Goal: Information Seeking & Learning: Compare options

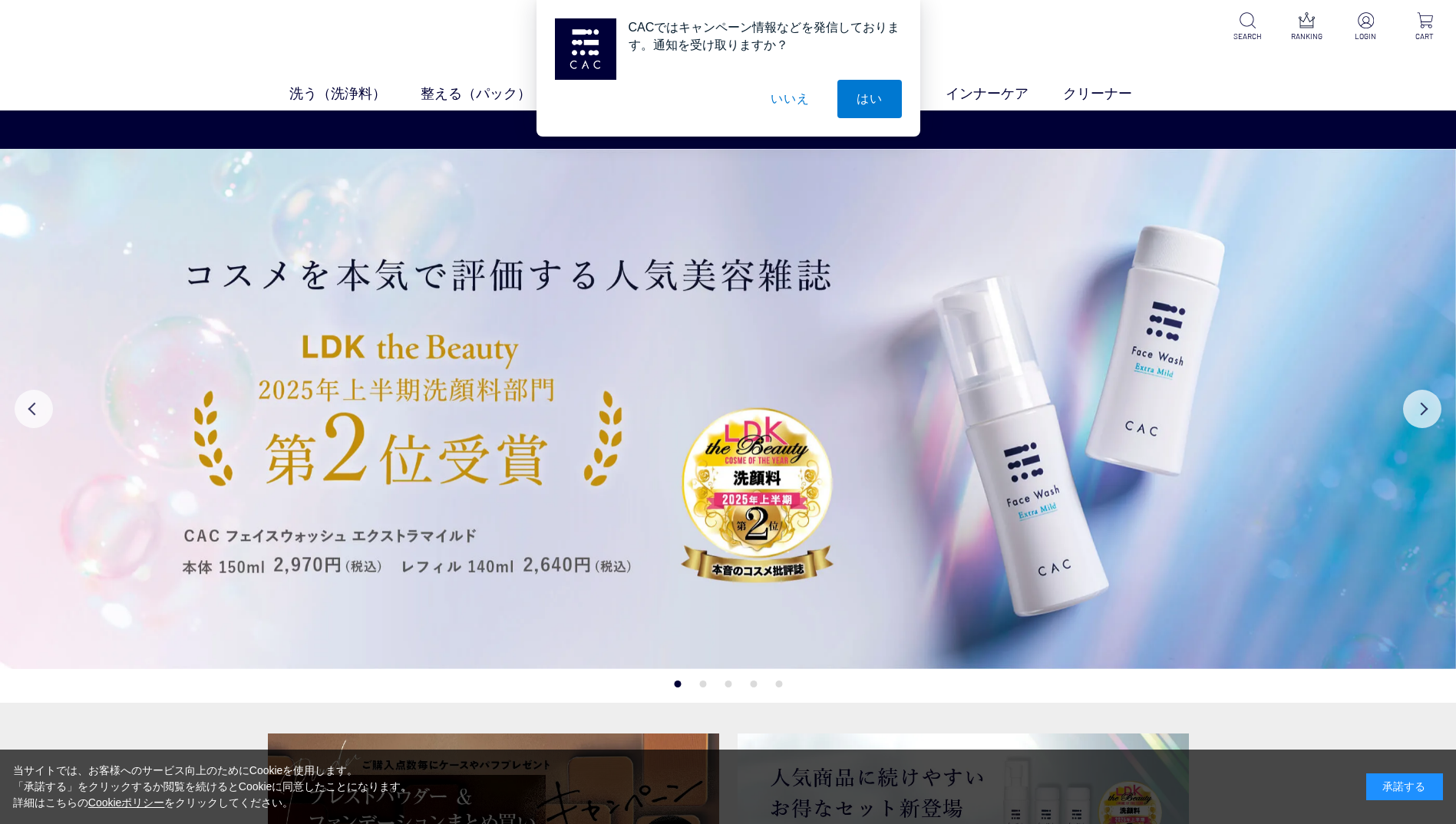
click at [787, 102] on button "いいえ" at bounding box center [790, 99] width 77 height 39
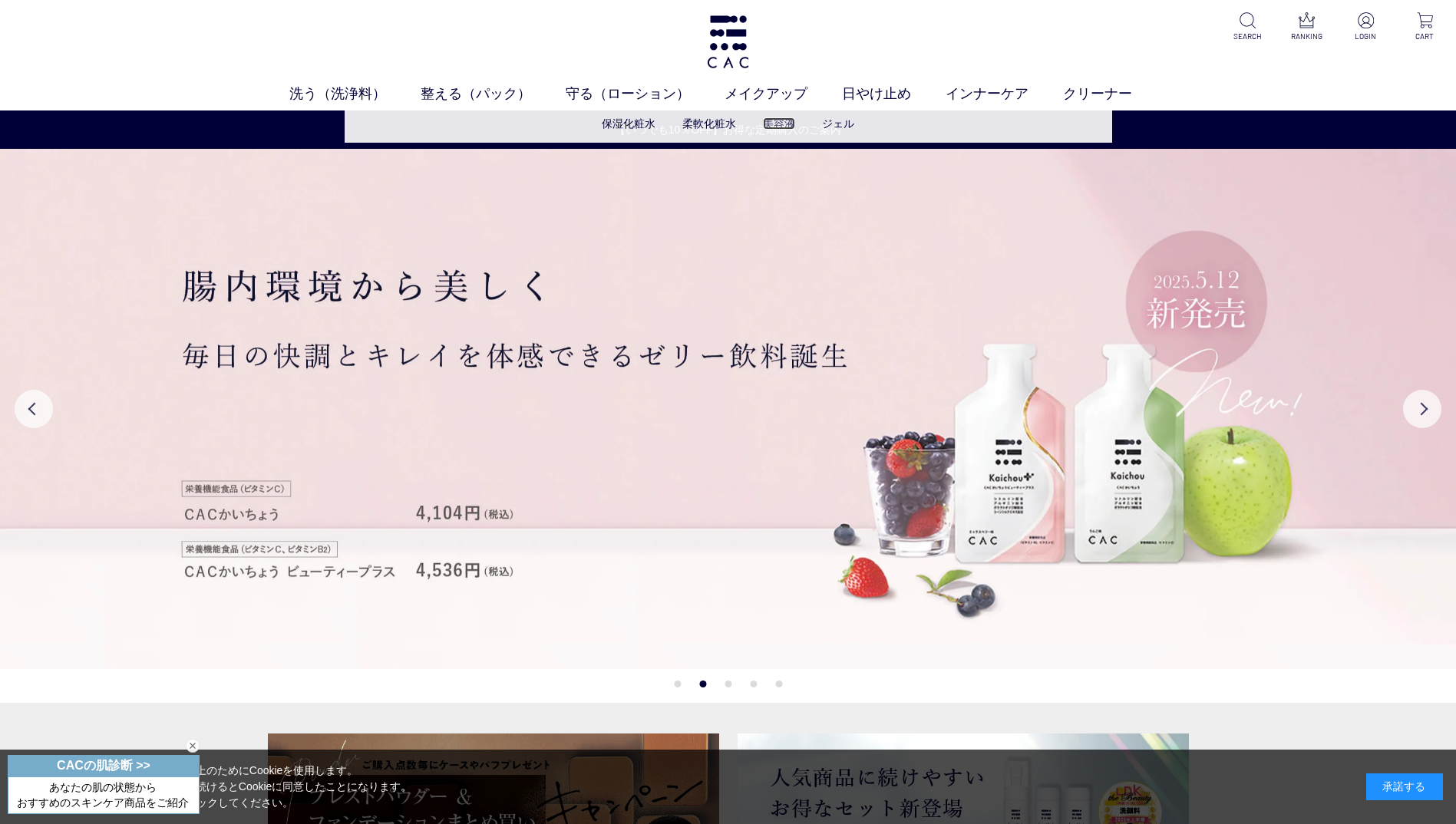
click at [773, 124] on link "美容液" at bounding box center [779, 124] width 32 height 13
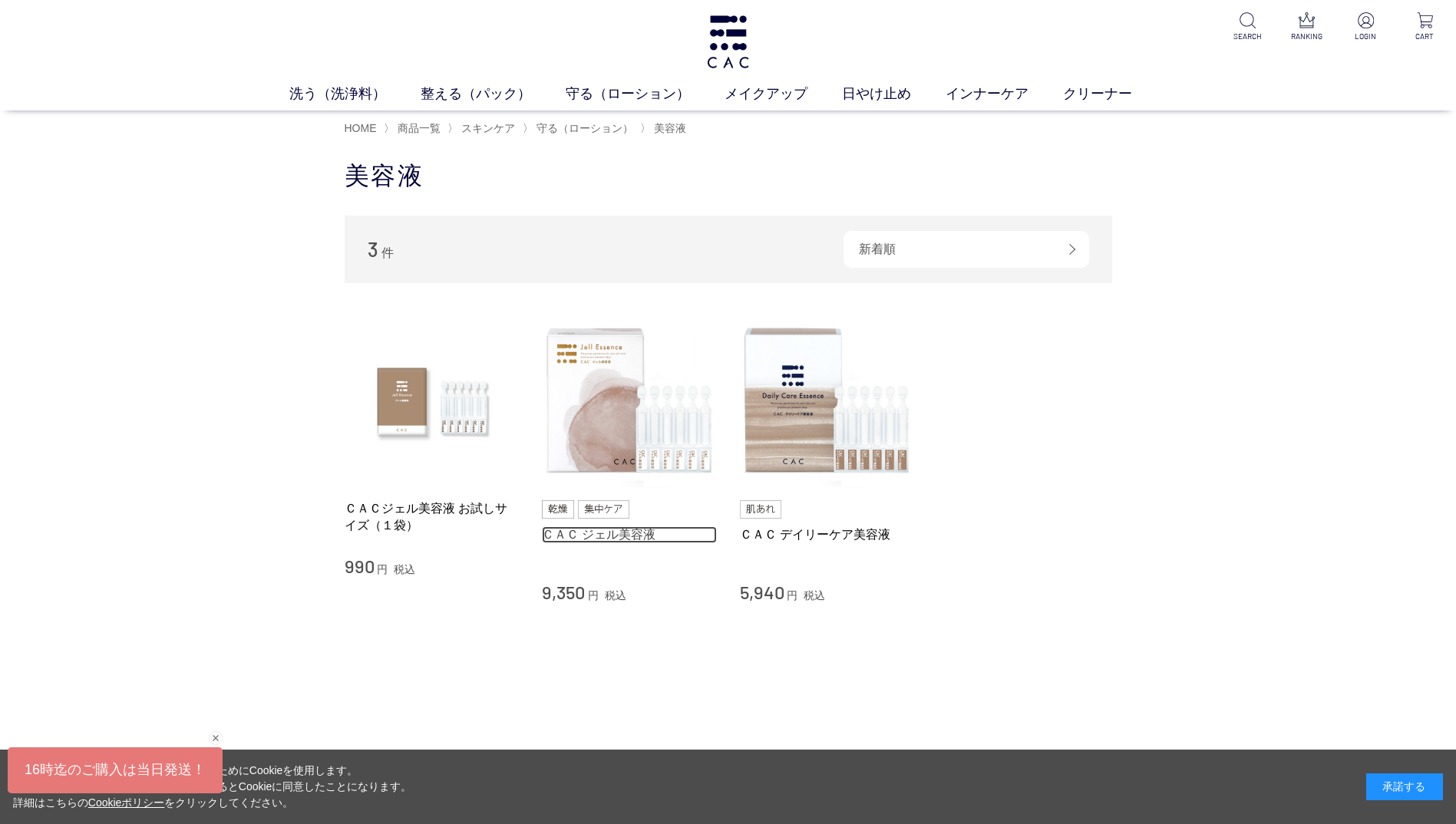
click at [608, 536] on link "ＣＡＣ ジェル美容液" at bounding box center [629, 534] width 175 height 16
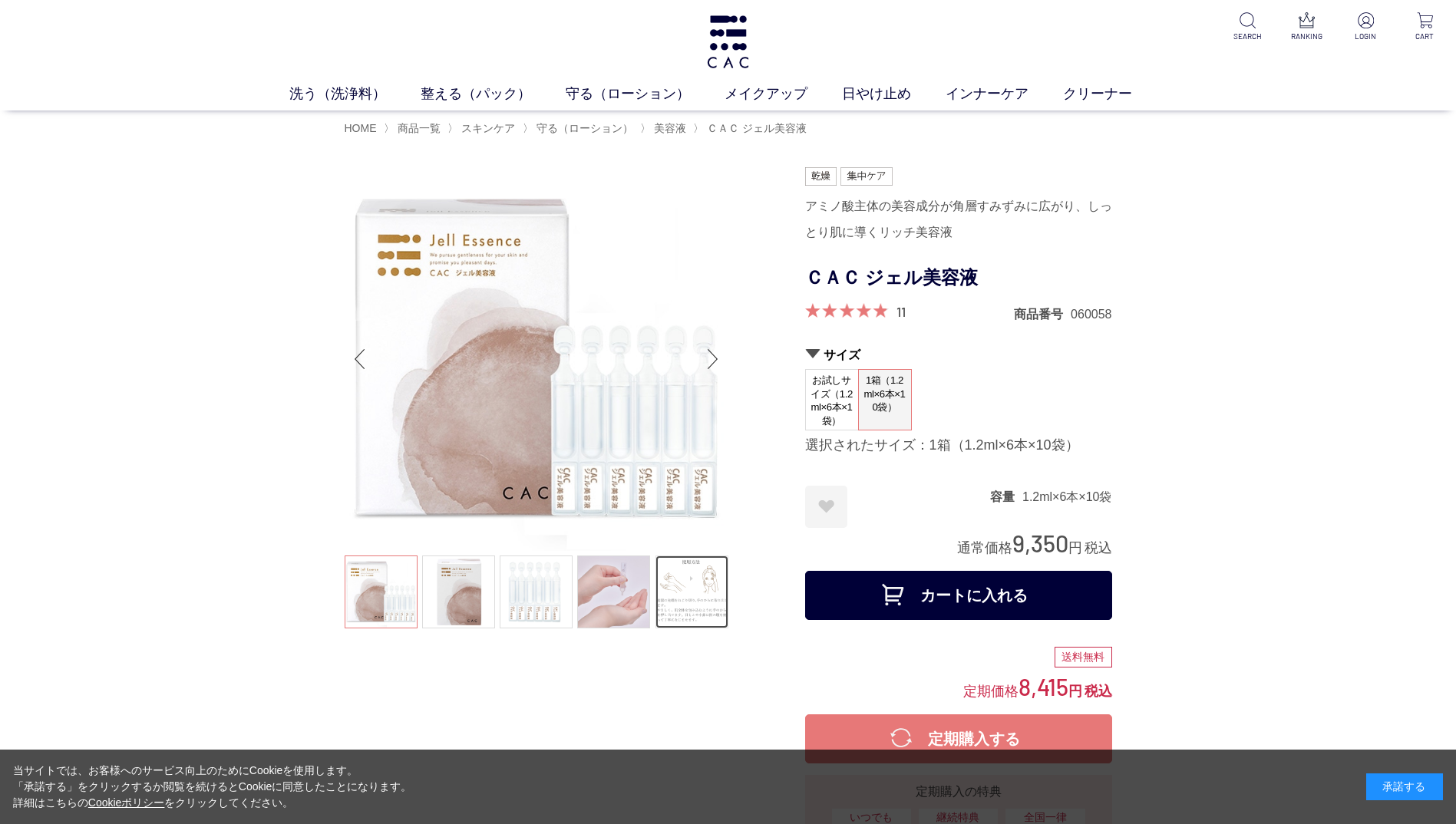
click at [704, 599] on link at bounding box center [691, 592] width 73 height 73
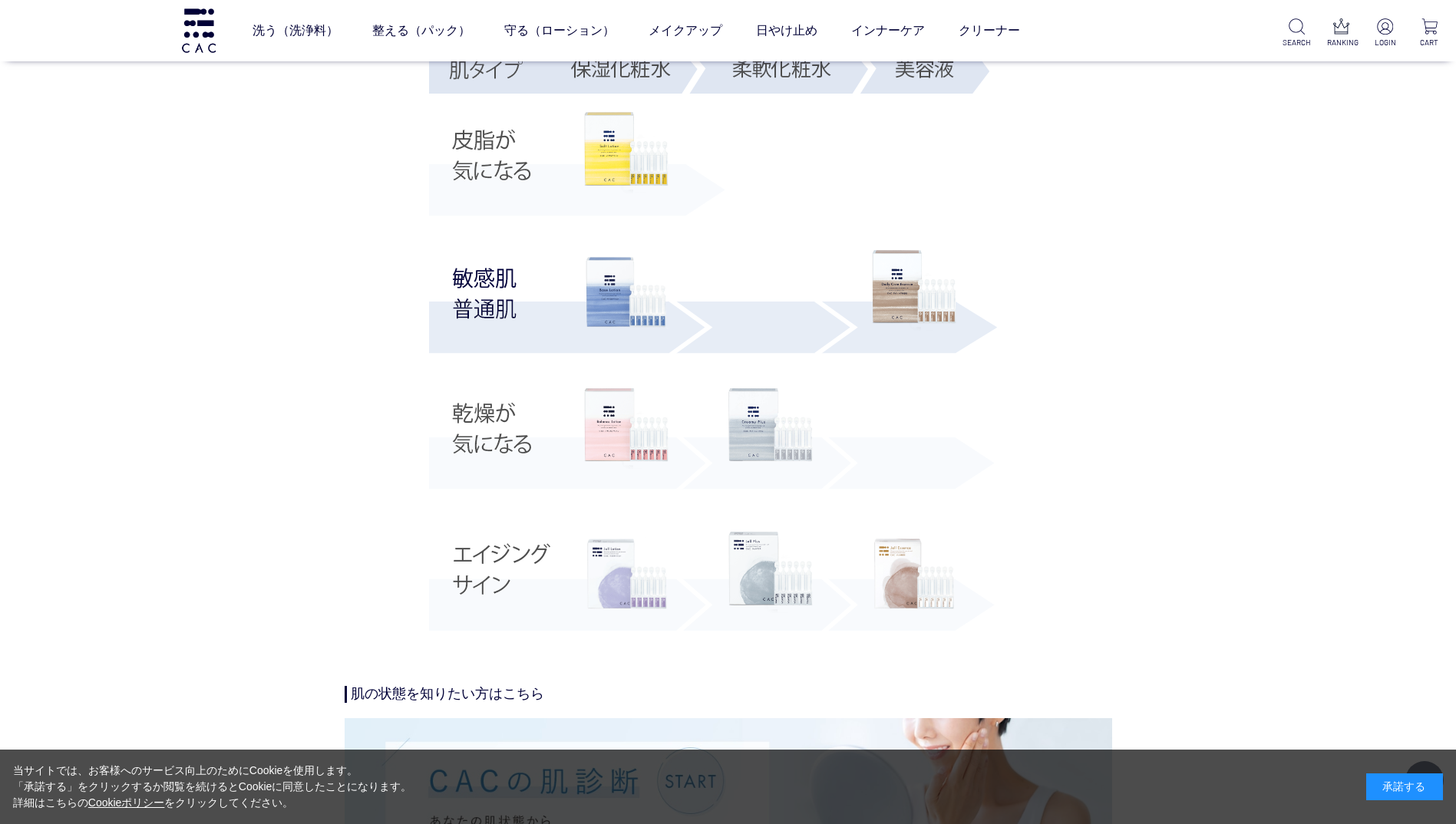
scroll to position [3453, 0]
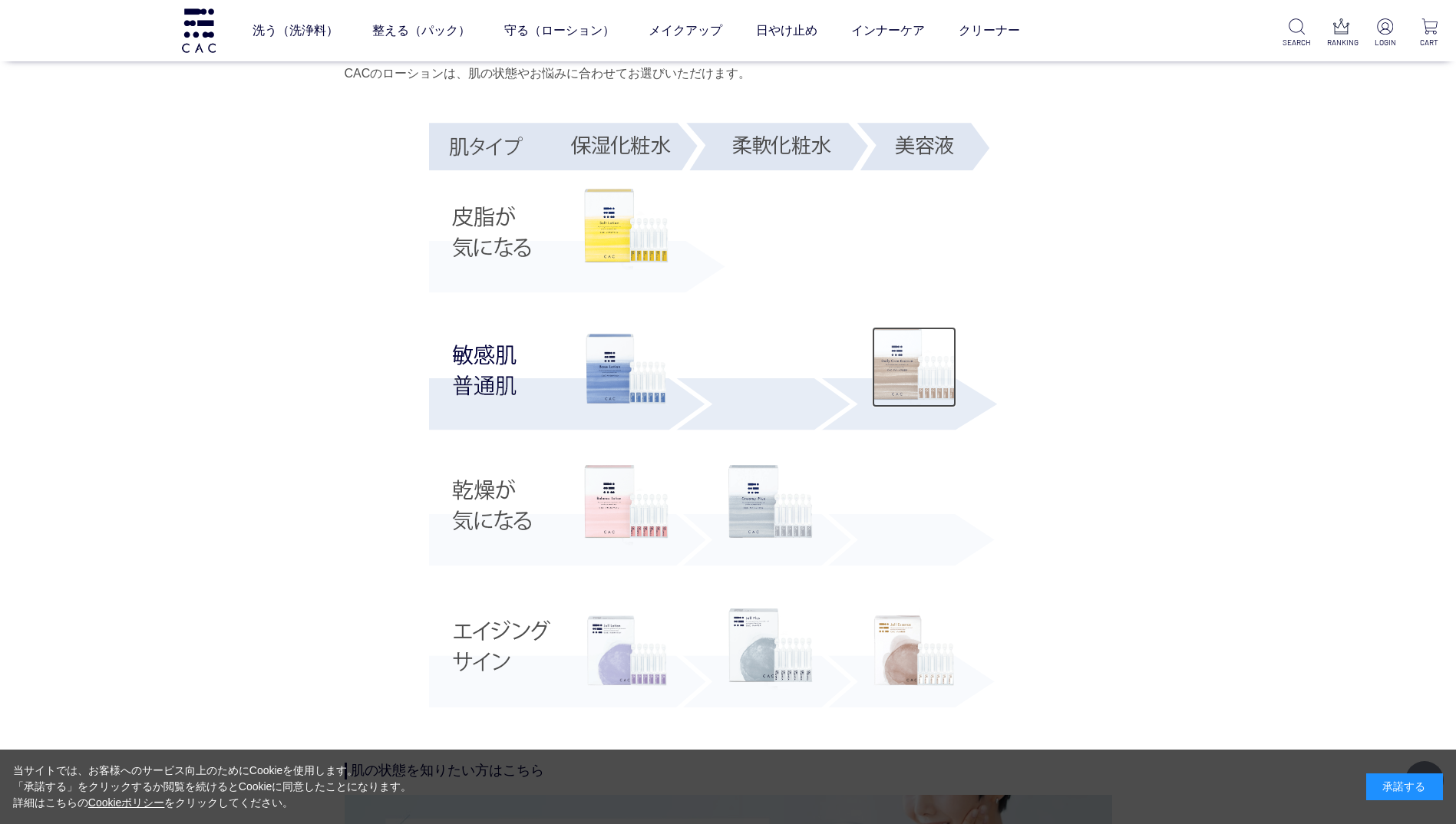
click at [914, 374] on img at bounding box center [914, 367] width 84 height 82
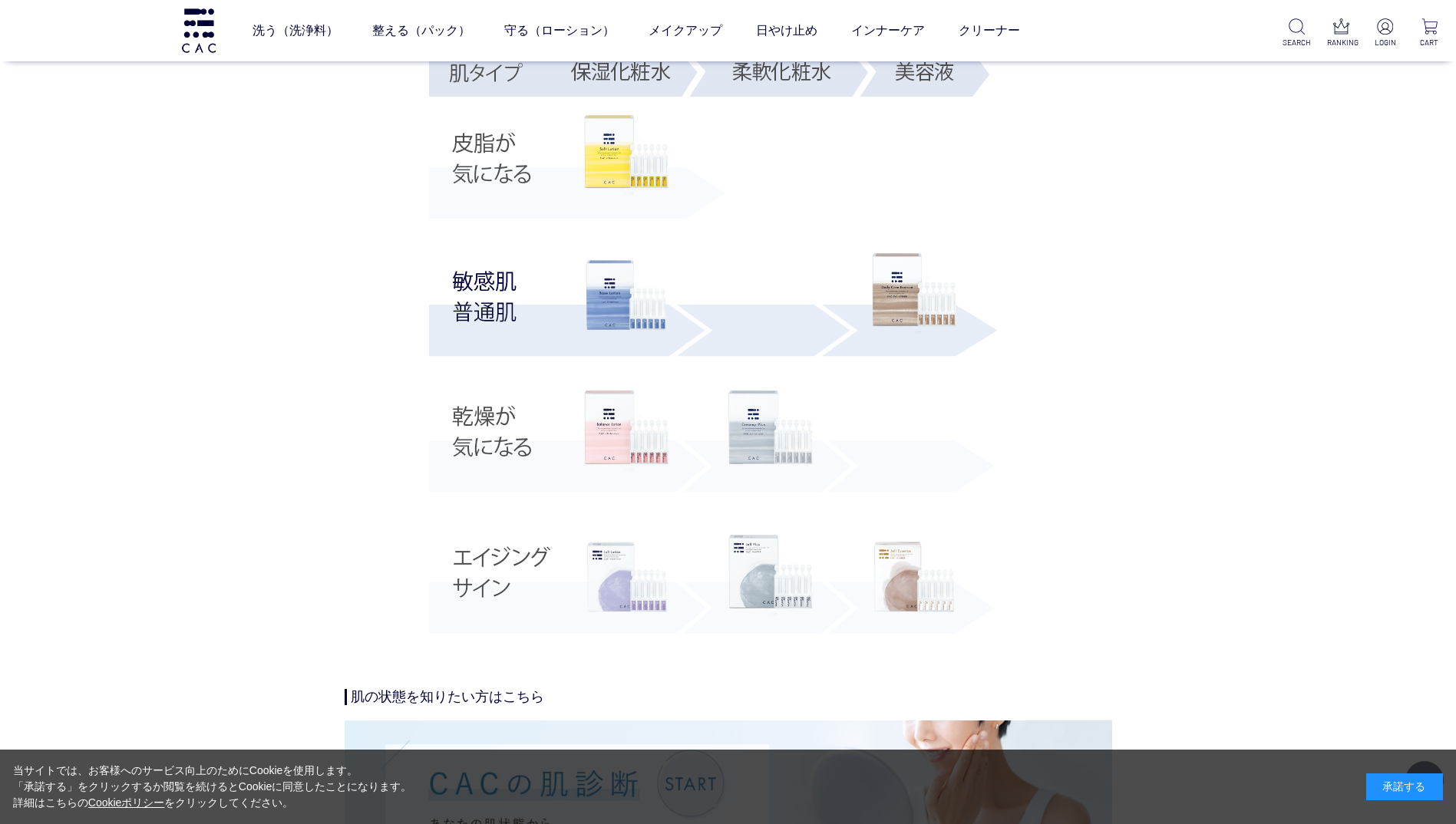
scroll to position [2916, 0]
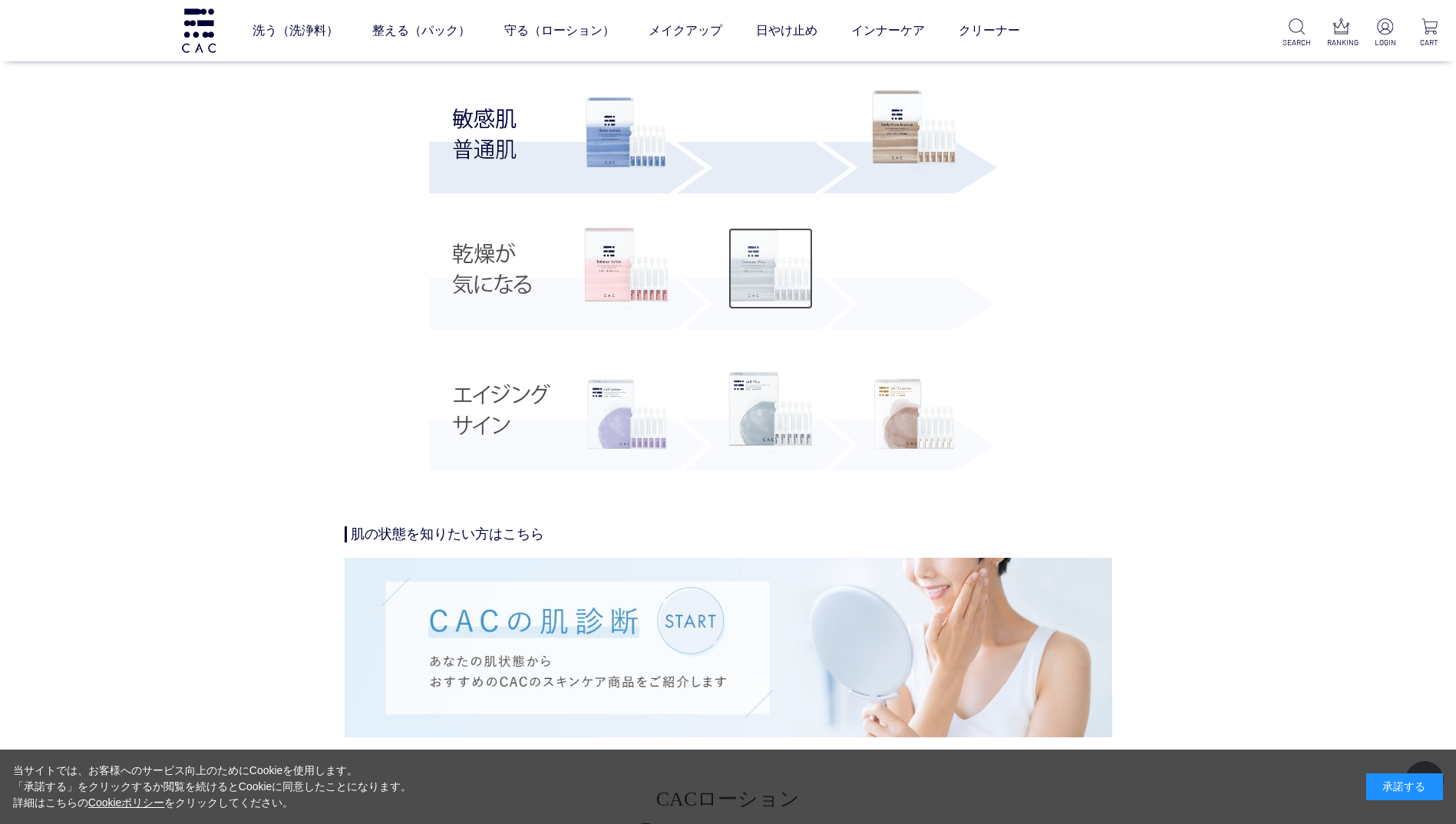
click at [760, 296] on img at bounding box center [770, 268] width 84 height 82
click at [752, 411] on img at bounding box center [770, 413] width 84 height 82
click at [746, 280] on img at bounding box center [770, 268] width 84 height 82
click at [787, 428] on img at bounding box center [770, 413] width 84 height 82
click at [910, 444] on img at bounding box center [914, 415] width 84 height 84
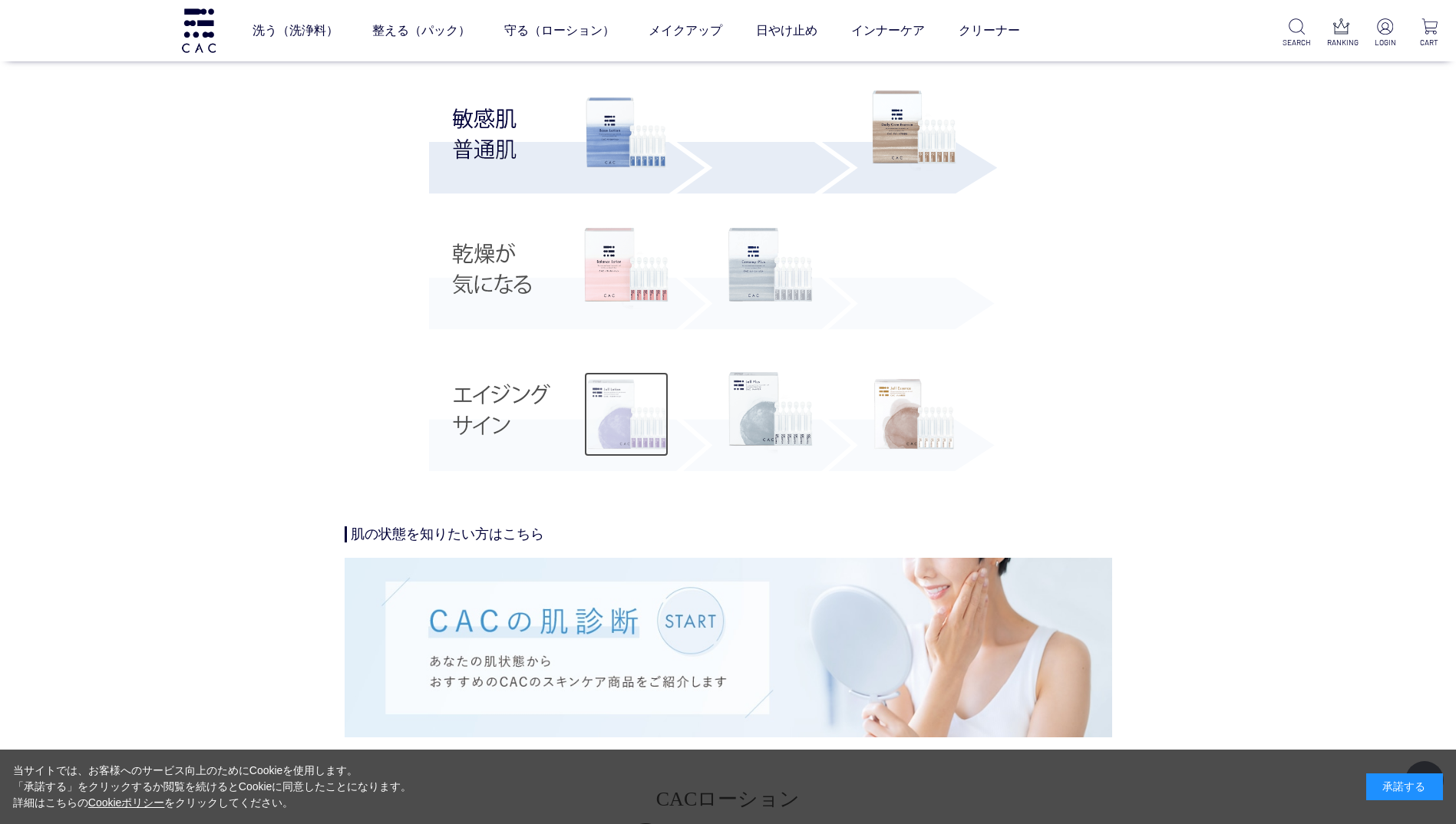
click at [630, 424] on img at bounding box center [627, 415] width 84 height 84
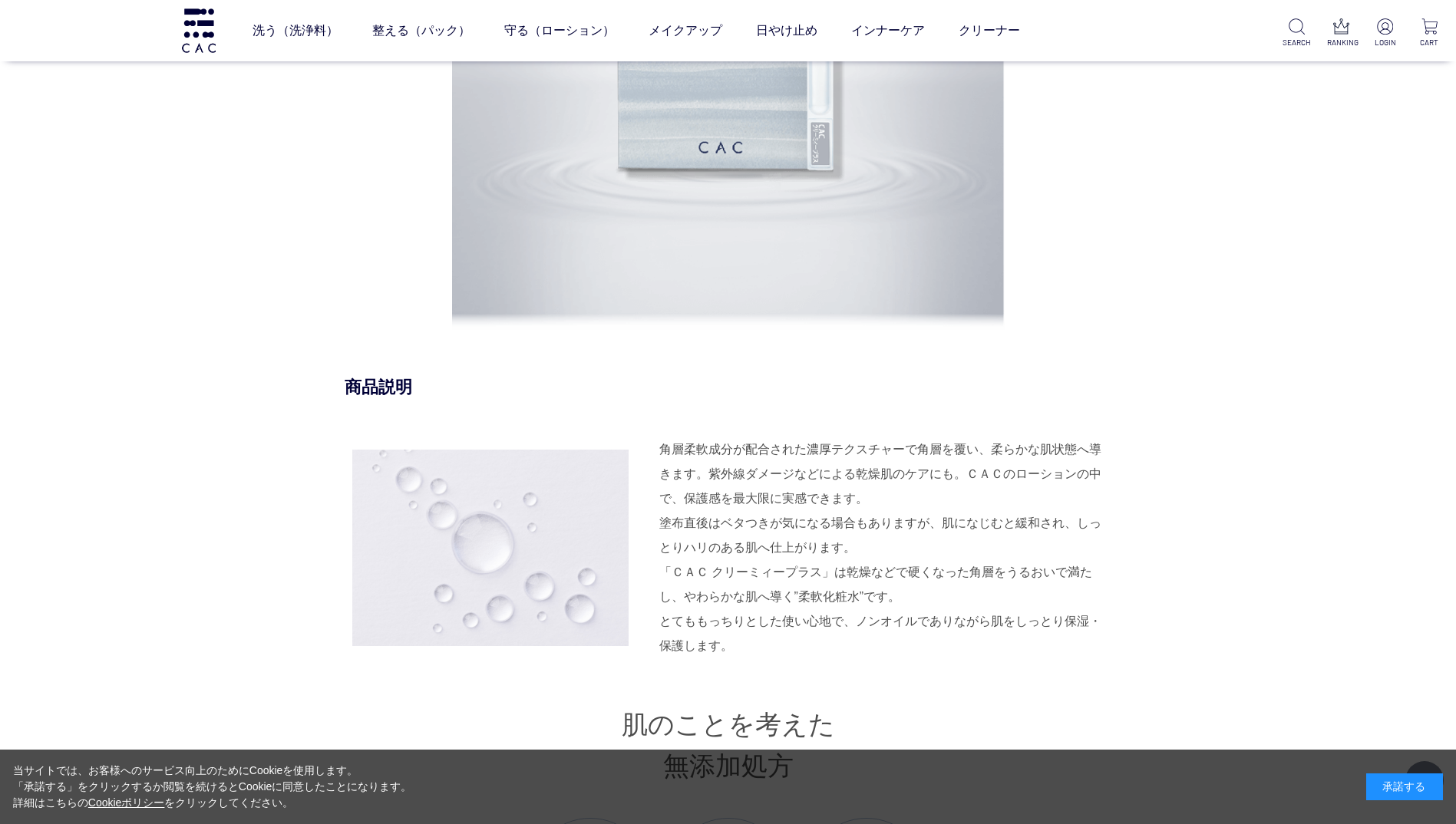
scroll to position [1381, 0]
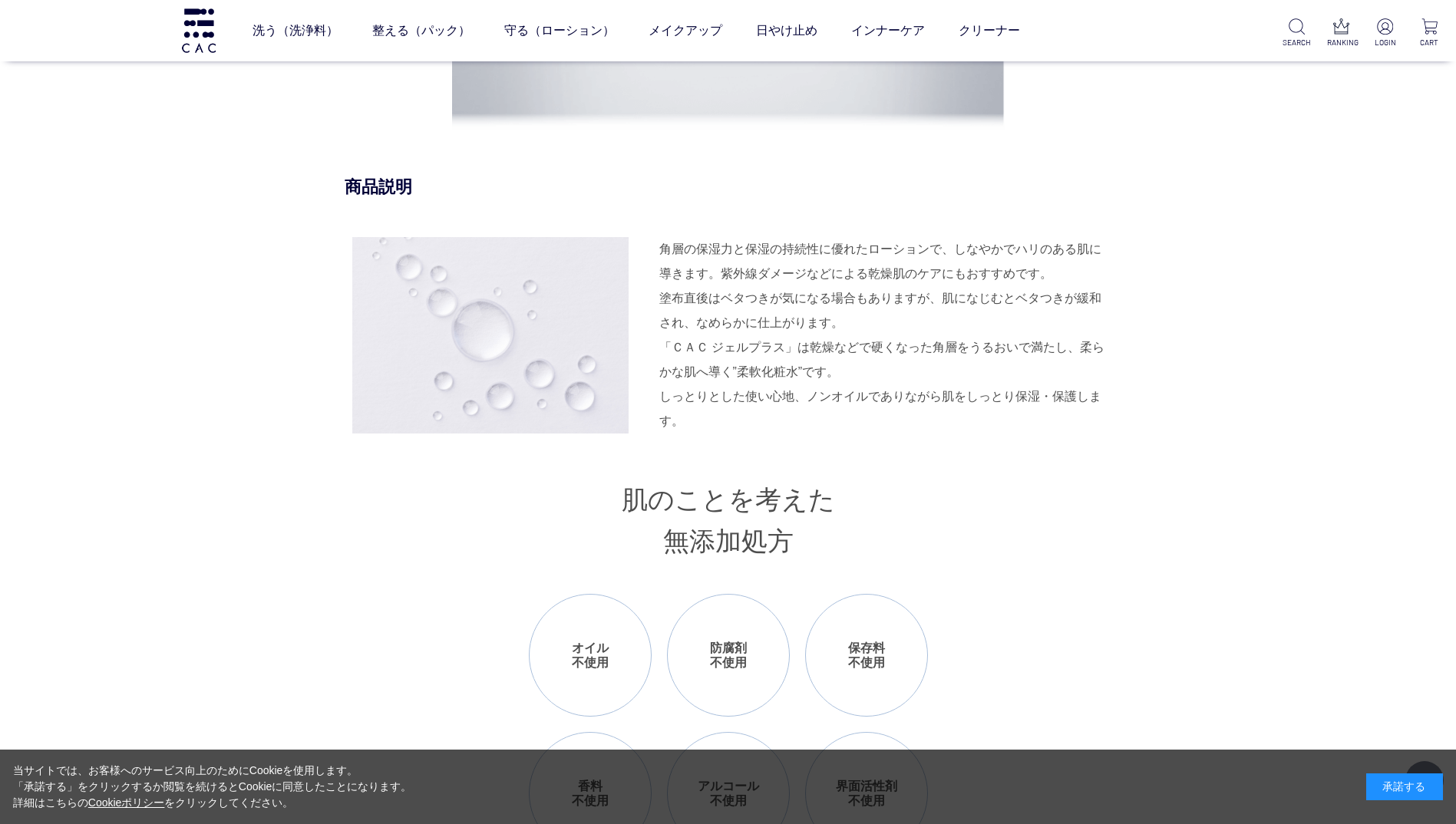
scroll to position [1458, 0]
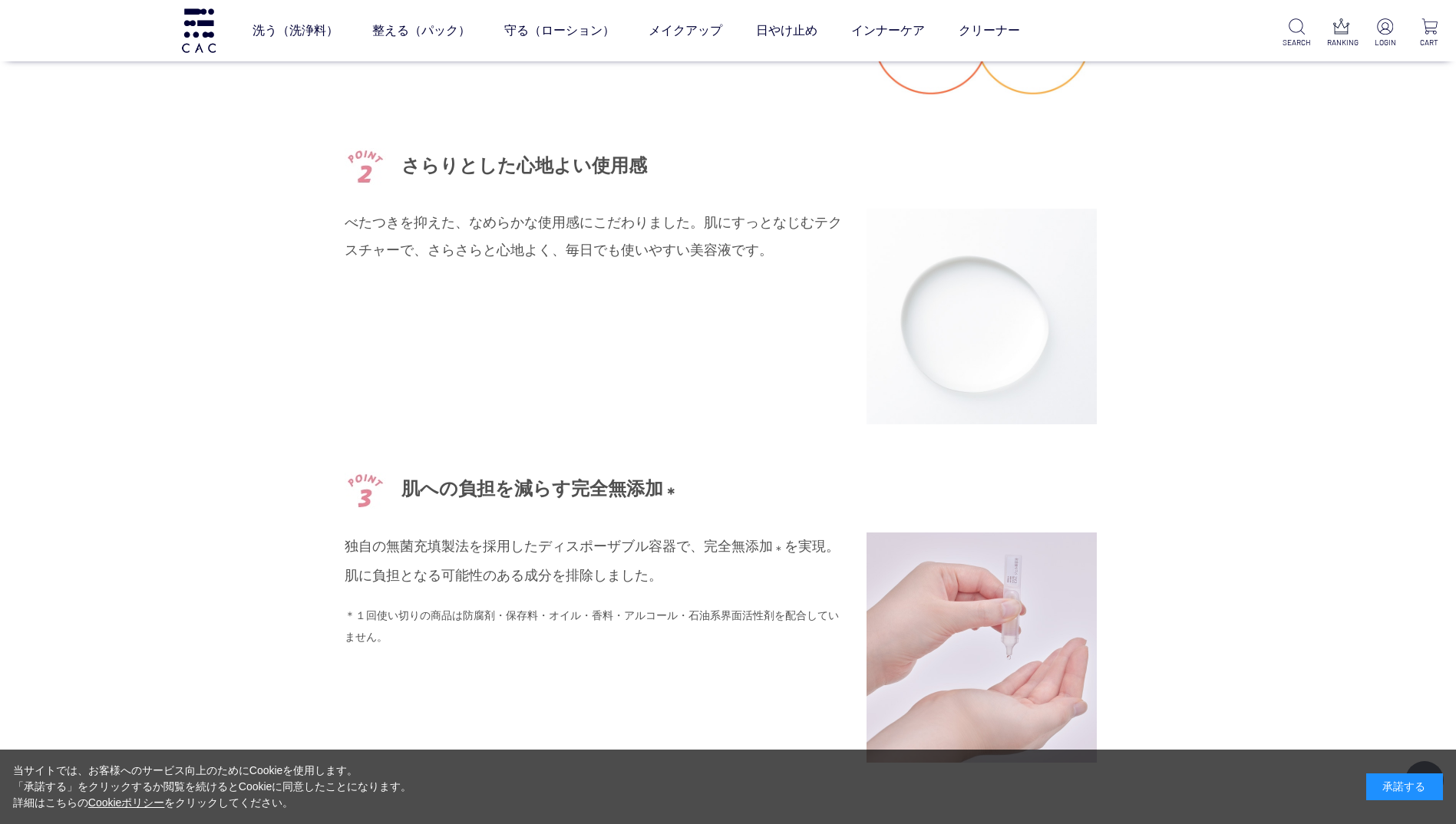
scroll to position [2609, 0]
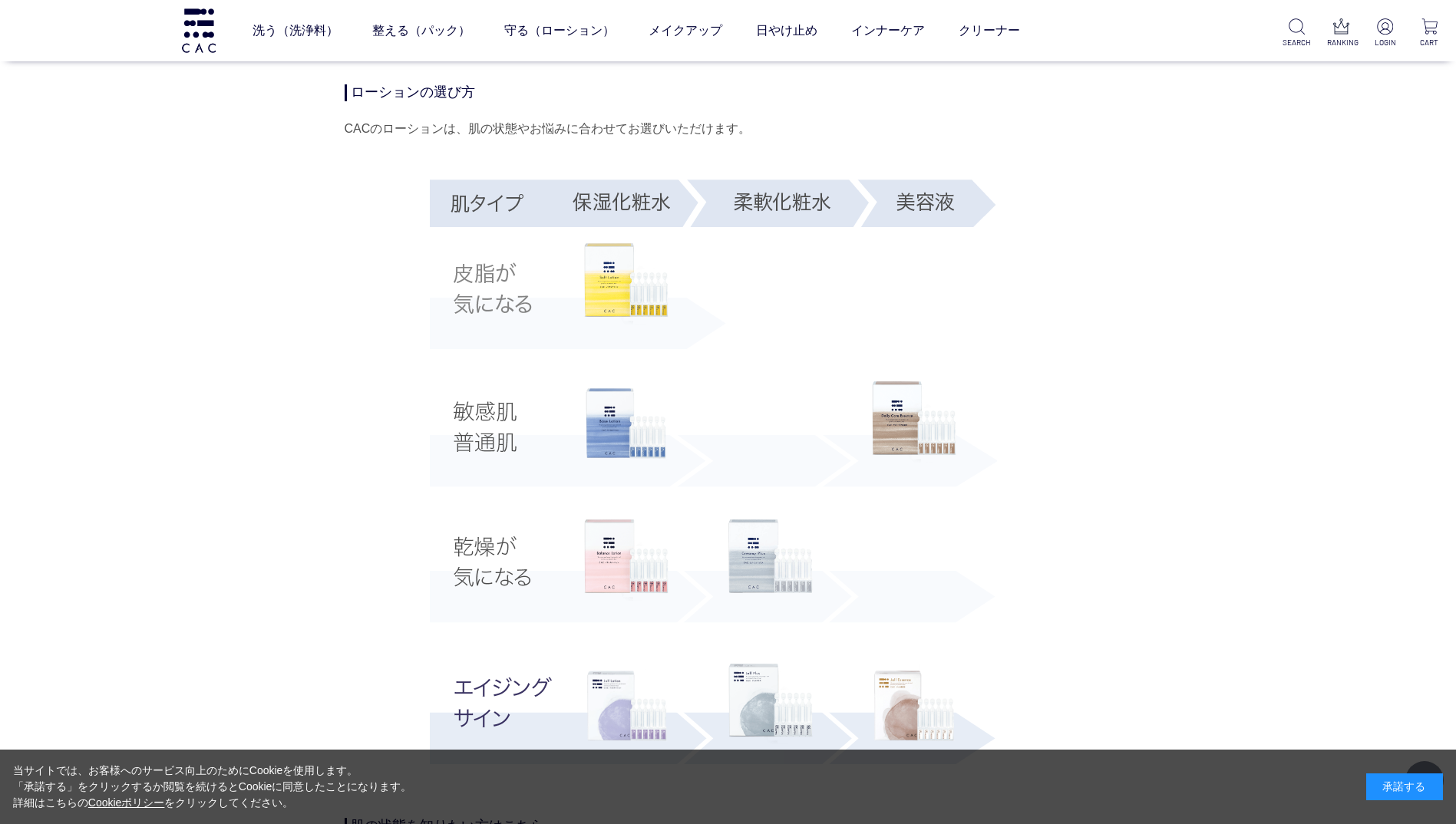
scroll to position [2763, 0]
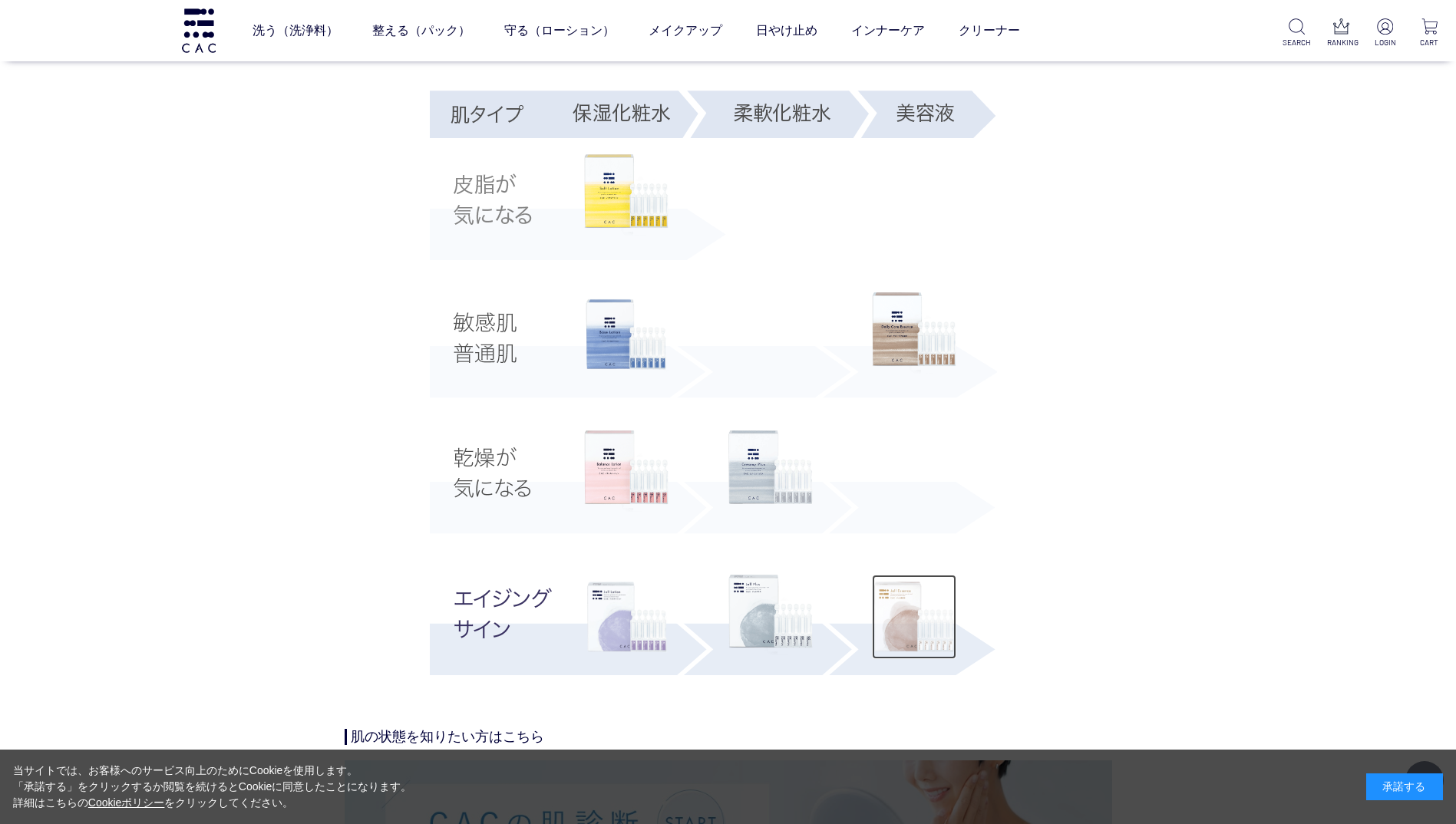
click at [910, 638] on img at bounding box center [914, 617] width 84 height 84
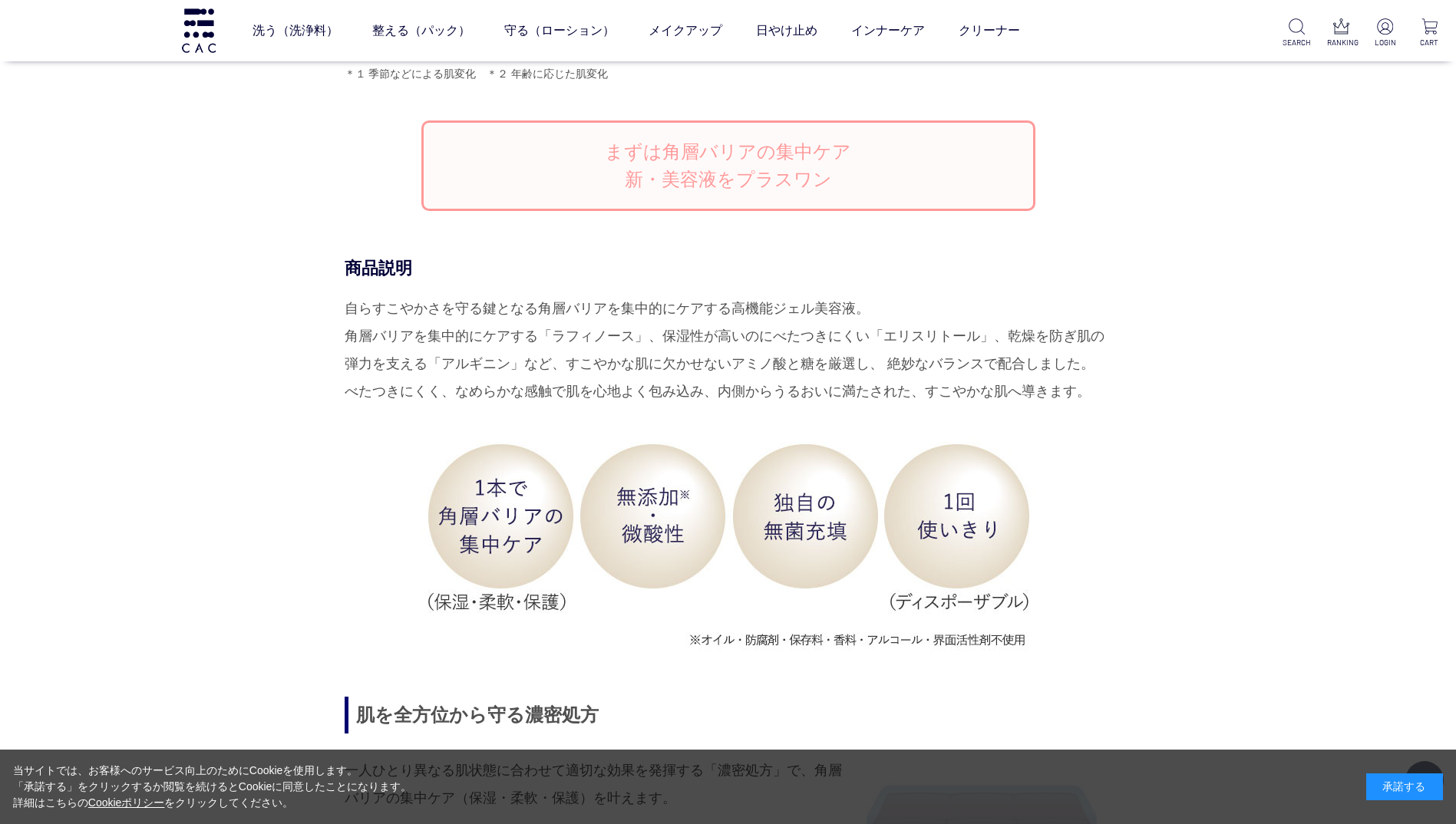
scroll to position [1381, 0]
